Goal: Find specific fact: Find specific fact

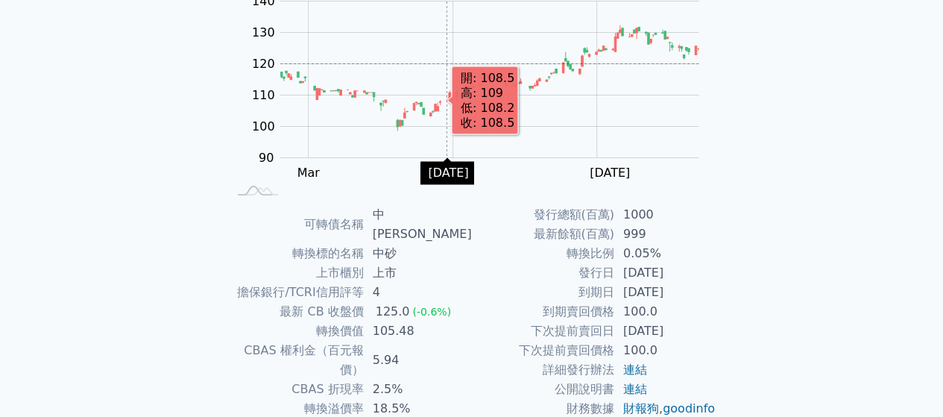
scroll to position [273, 0]
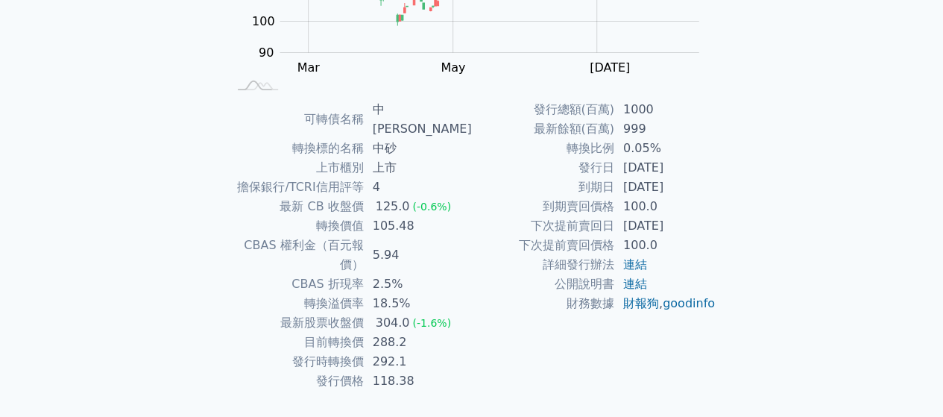
drag, startPoint x: 625, startPoint y: 168, endPoint x: 696, endPoint y: 165, distance: 71.6
click at [696, 165] on td "[DATE]" at bounding box center [665, 167] width 102 height 19
click at [698, 187] on td "[DATE]" at bounding box center [665, 186] width 102 height 19
drag, startPoint x: 617, startPoint y: 167, endPoint x: 690, endPoint y: 167, distance: 72.3
click at [690, 167] on tr "發行日 [DATE]" at bounding box center [594, 167] width 245 height 19
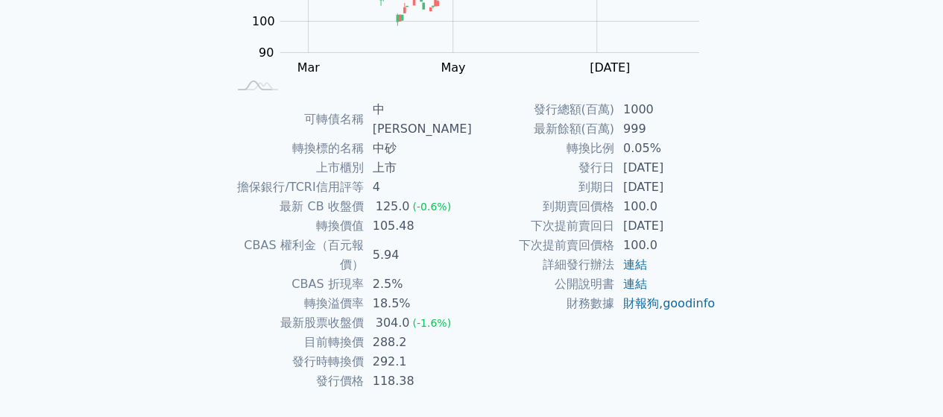
click at [689, 168] on td "[DATE]" at bounding box center [665, 167] width 102 height 19
drag, startPoint x: 652, startPoint y: 169, endPoint x: 691, endPoint y: 169, distance: 39.5
click at [691, 169] on td "[DATE]" at bounding box center [665, 167] width 102 height 19
drag, startPoint x: 631, startPoint y: 184, endPoint x: 703, endPoint y: 184, distance: 72.3
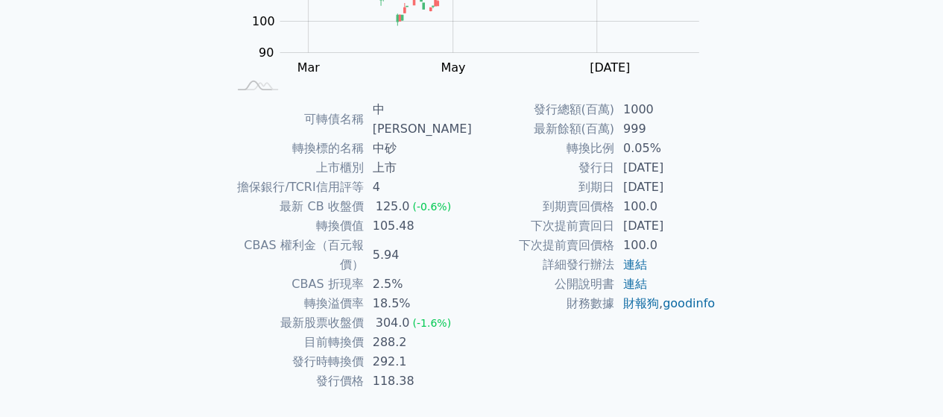
click at [703, 184] on td "[DATE]" at bounding box center [665, 186] width 102 height 19
drag, startPoint x: 401, startPoint y: 208, endPoint x: 433, endPoint y: 208, distance: 32.1
click at [433, 216] on tr "轉換價值 105.48" at bounding box center [349, 225] width 245 height 19
